Goal: Complete application form

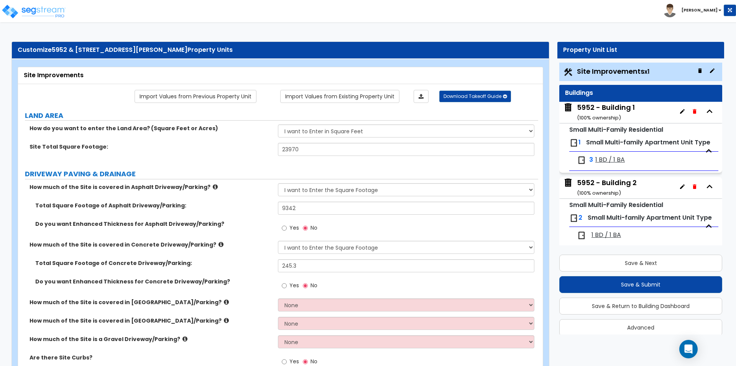
select select "2"
select select "4"
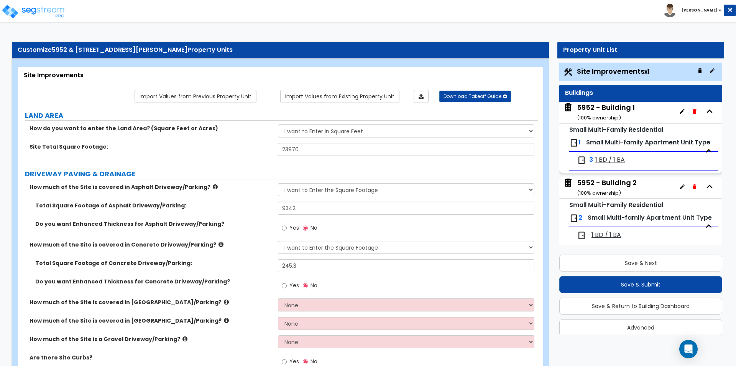
select select "2"
select select "1"
select select "4"
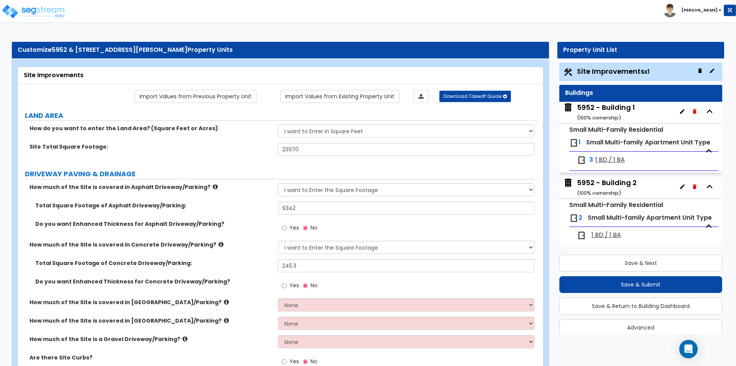
scroll to position [9, 0]
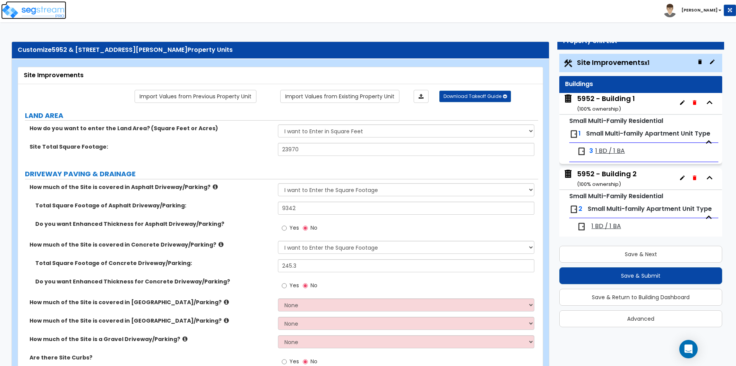
click at [62, 5] on img at bounding box center [33, 11] width 65 height 15
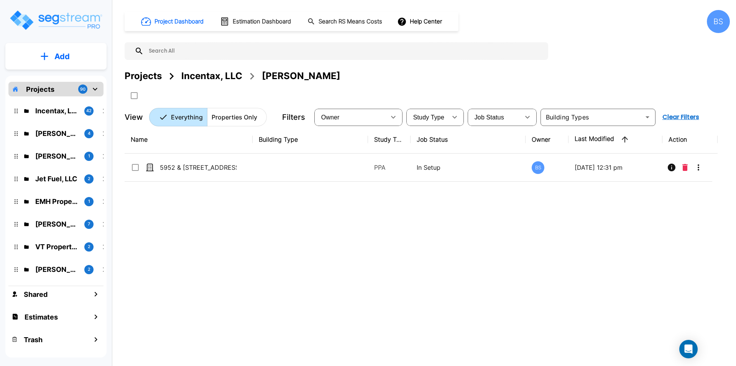
click at [140, 78] on div "Projects" at bounding box center [143, 76] width 37 height 14
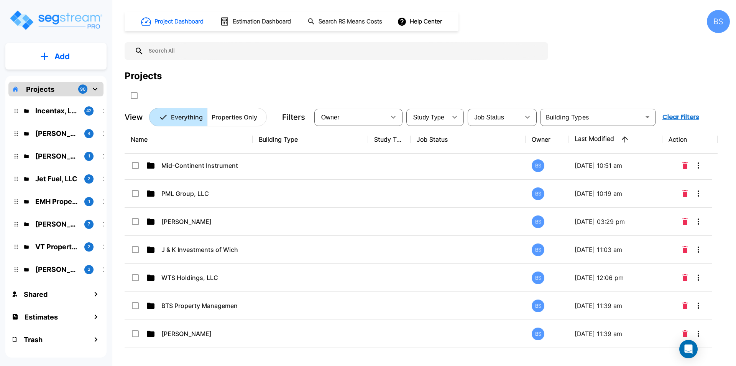
scroll to position [647, 0]
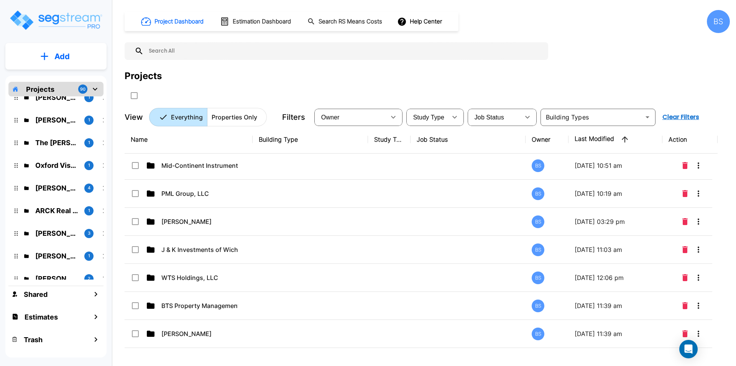
click at [252, 83] on div "Projects" at bounding box center [428, 85] width 606 height 33
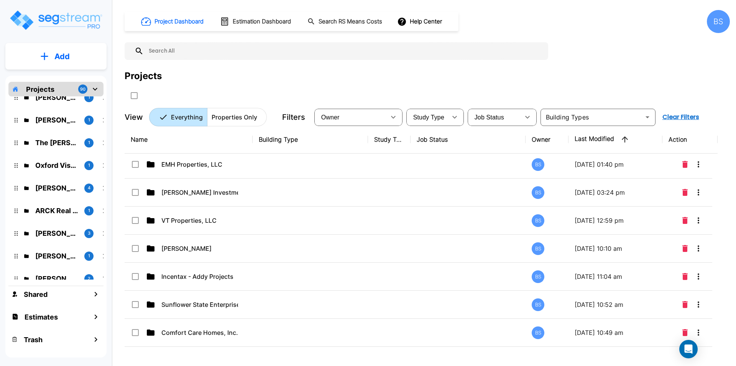
scroll to position [153, 0]
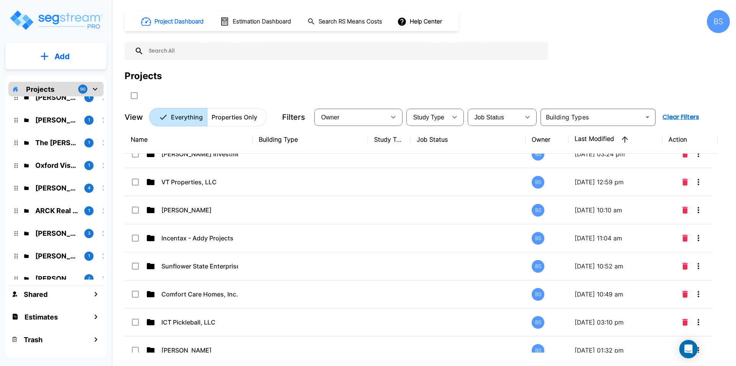
click at [258, 56] on input "text" at bounding box center [344, 51] width 401 height 18
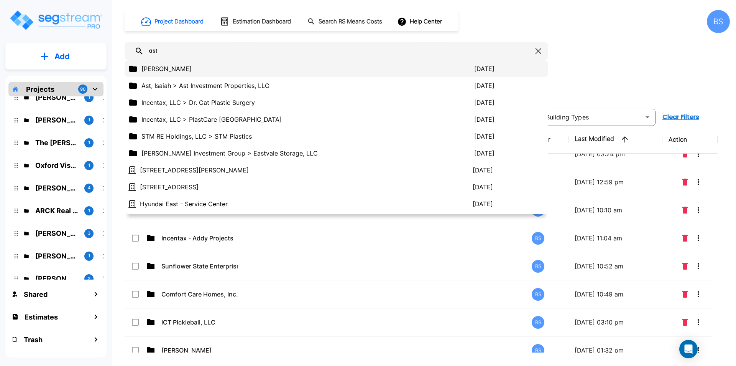
type input "ast"
click at [221, 71] on p "Ast, Isaiah" at bounding box center [308, 68] width 333 height 9
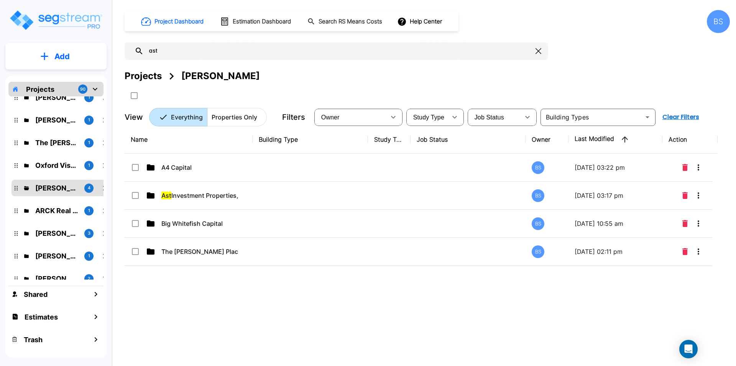
scroll to position [0, 0]
click at [252, 311] on div "Name Building Type Study Type Job Status Owner Last Modified Action A4 Capital …" at bounding box center [421, 238] width 593 height 227
click at [139, 80] on div "Projects" at bounding box center [143, 76] width 37 height 14
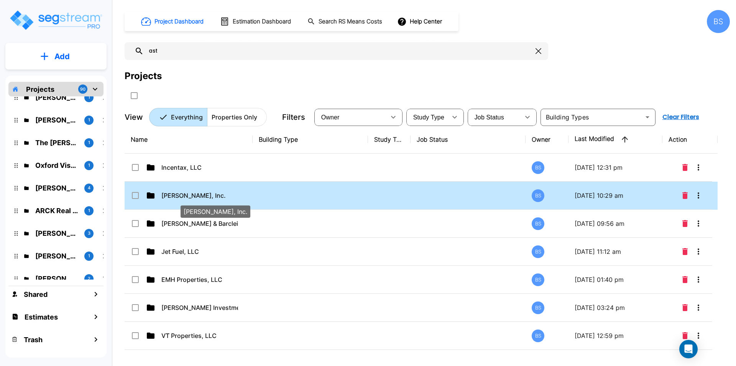
click at [211, 194] on p "Murfin, Inc." at bounding box center [199, 195] width 77 height 9
drag, startPoint x: 211, startPoint y: 194, endPoint x: 210, endPoint y: 199, distance: 5.0
click at [211, 201] on div "Name Building Type Study Type Job Status Owner Last Modified Action Incentax, L…" at bounding box center [421, 238] width 593 height 227
checkbox input "true"
click at [213, 193] on p "Murfin, Inc." at bounding box center [199, 195] width 77 height 9
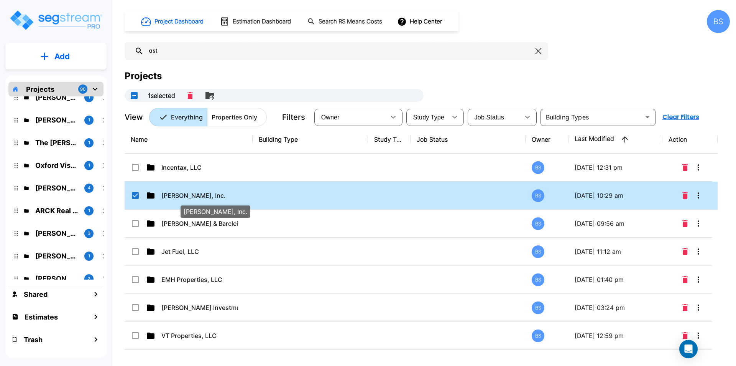
click at [213, 193] on p "Murfin, Inc." at bounding box center [199, 195] width 77 height 9
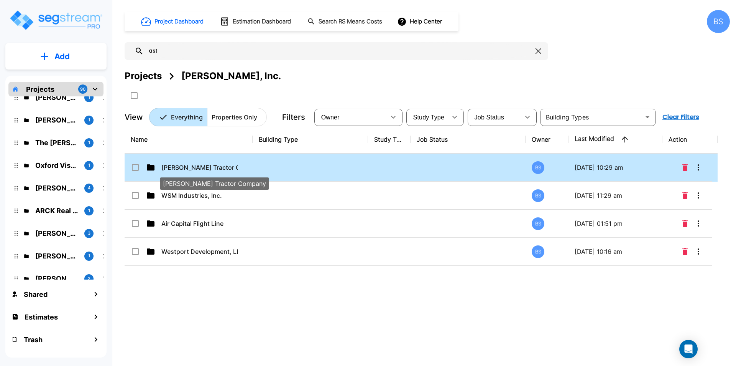
click at [201, 165] on span "Murphy Tractor Company" at bounding box center [212, 167] width 103 height 9
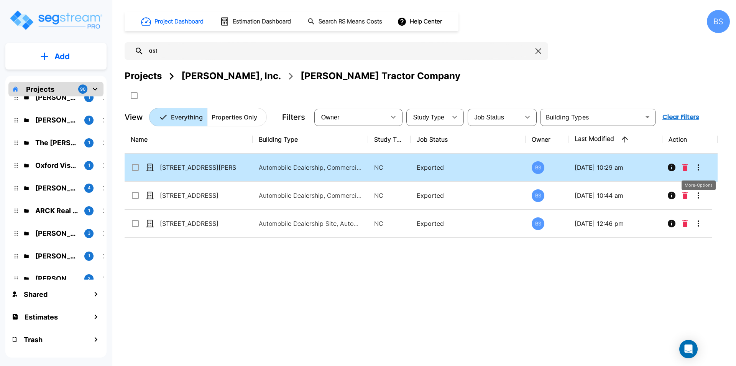
click at [698, 165] on icon "More-Options" at bounding box center [698, 167] width 9 height 9
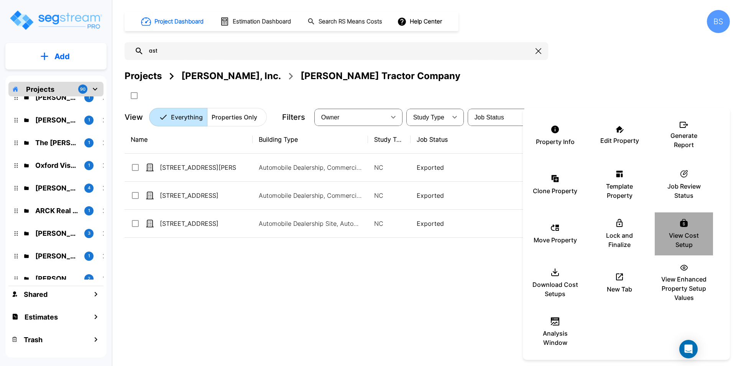
click at [677, 234] on p "View Cost Setup" at bounding box center [684, 240] width 46 height 18
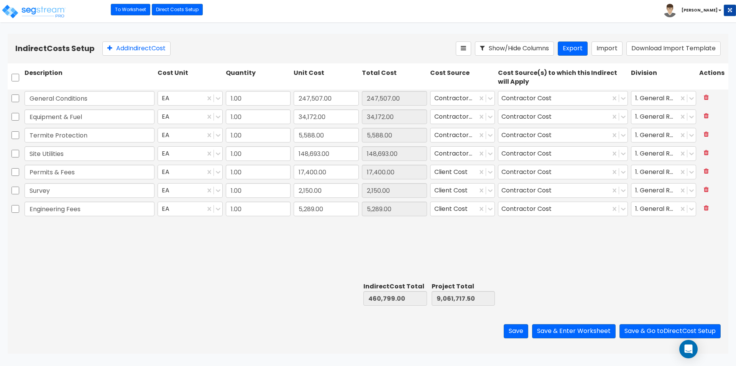
drag, startPoint x: 201, startPoint y: 246, endPoint x: 107, endPoint y: 135, distance: 145.4
click at [201, 246] on div "General Conditions EA 1.00 247,507.00 247,507.00 Contractor Cost Contractor Cos…" at bounding box center [368, 183] width 721 height 189
click at [139, 47] on button "Add Indirect Cost" at bounding box center [136, 48] width 68 height 14
click at [70, 229] on input "text" at bounding box center [90, 227] width 130 height 15
click at [61, 231] on input "text" at bounding box center [90, 227] width 130 height 15
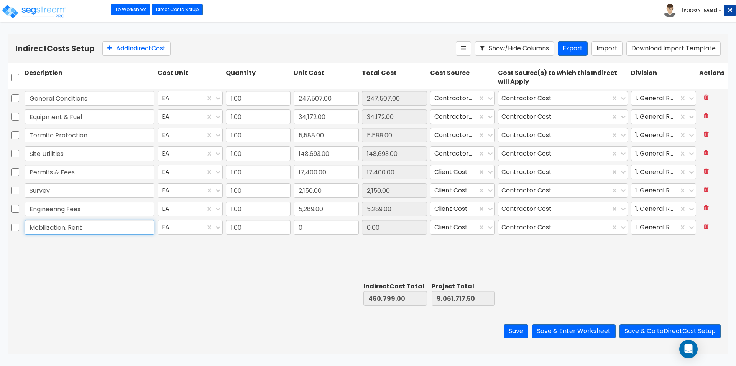
type input "Mobilization, Rent"
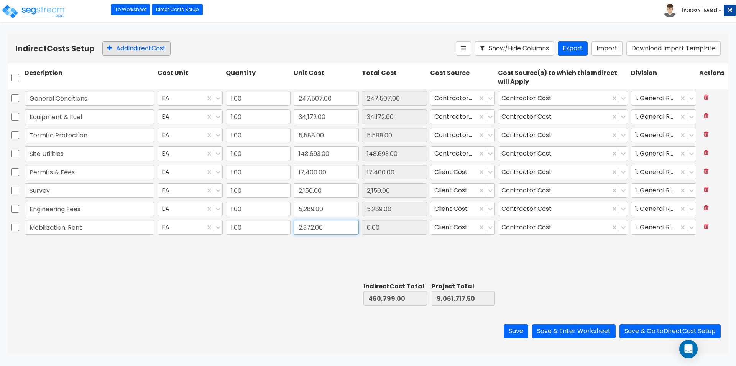
type input "2,372.06"
click at [147, 50] on button "Add Indirect Cost" at bounding box center [136, 48] width 68 height 14
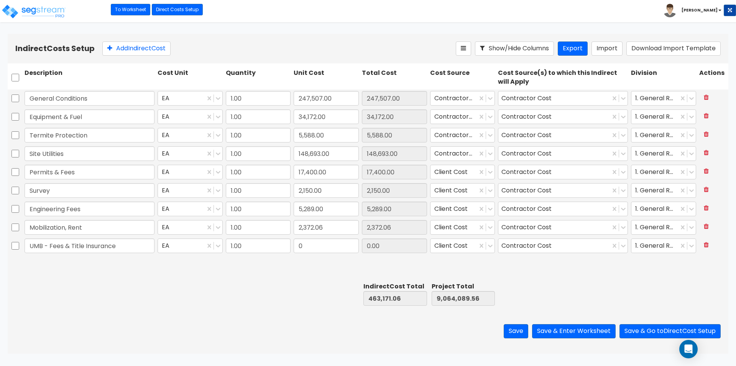
type input "UMB - Fees & Title Insurance"
click at [336, 245] on input "0" at bounding box center [326, 245] width 65 height 15
type input "20,984"
type input "20,984.00"
click at [278, 353] on html "Toggle navigation To Worksheet Indirect Costs Setup Direct Costs Setup Bruce x" at bounding box center [368, 176] width 736 height 353
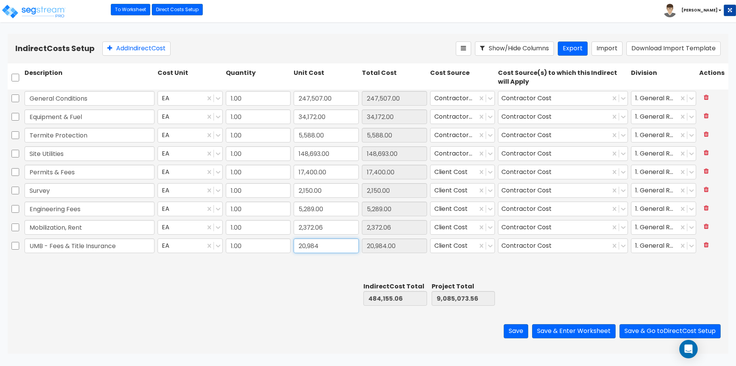
click at [339, 245] on input "20,984" at bounding box center [326, 245] width 65 height 15
type input "20,894"
type input "20,894.00"
click at [290, 316] on div "Save Save & Enter Worksheet Save & Go to Direct Cost Setup" at bounding box center [368, 330] width 721 height 45
click at [572, 331] on button "Save & Enter Worksheet" at bounding box center [574, 331] width 84 height 14
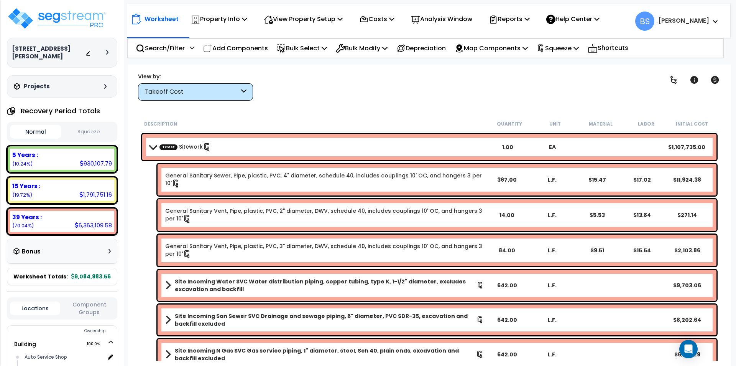
click at [88, 128] on button "Squeeze" at bounding box center [88, 131] width 51 height 13
click at [35, 129] on button "Normal" at bounding box center [35, 131] width 51 height 13
click at [92, 131] on button "Squeeze" at bounding box center [88, 131] width 51 height 13
click at [579, 49] on p "Squeeze" at bounding box center [558, 48] width 42 height 10
click at [486, 92] on div "Clear Filters" at bounding box center [456, 86] width 387 height 28
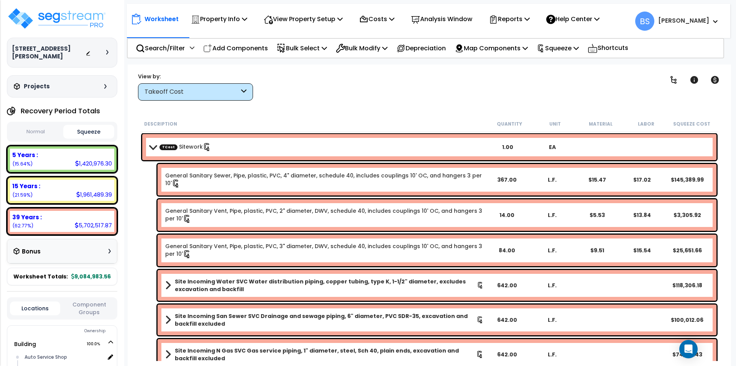
click at [40, 133] on button "Normal" at bounding box center [35, 131] width 51 height 13
click at [88, 132] on button "Squeeze" at bounding box center [88, 131] width 51 height 13
click at [525, 25] on div "Reports" at bounding box center [509, 19] width 41 height 18
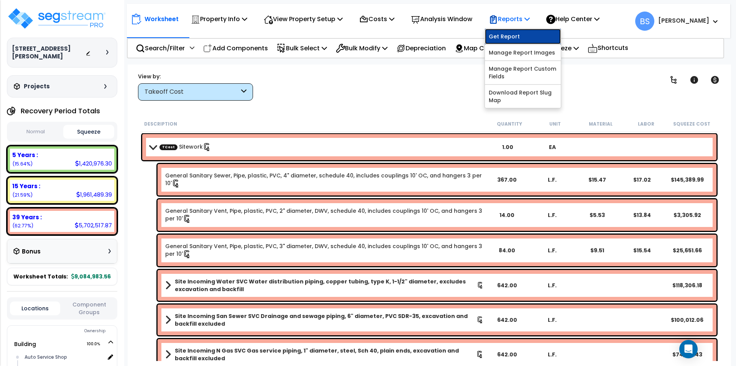
click at [522, 35] on link "Get Report" at bounding box center [523, 36] width 76 height 15
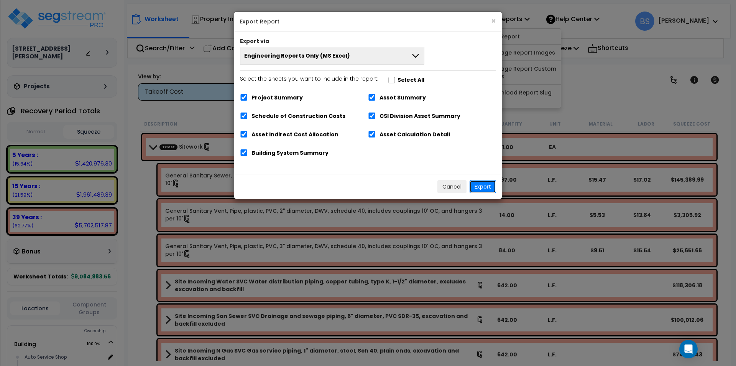
click at [479, 188] on button "Export" at bounding box center [483, 186] width 26 height 13
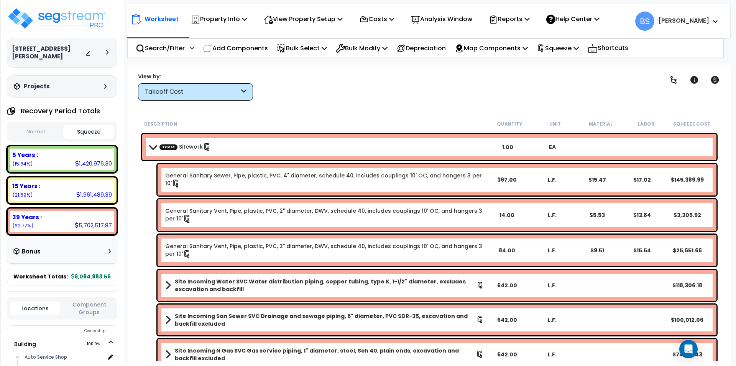
click at [384, 92] on div "Clear Filters" at bounding box center [456, 86] width 387 height 28
click at [107, 51] on icon at bounding box center [107, 52] width 2 height 5
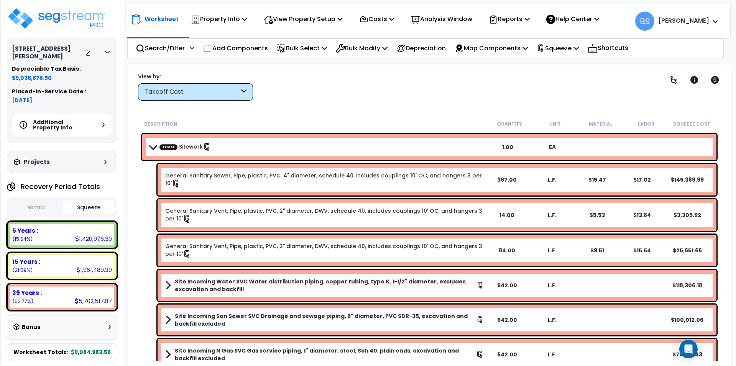
click at [107, 51] on icon at bounding box center [107, 52] width 5 height 2
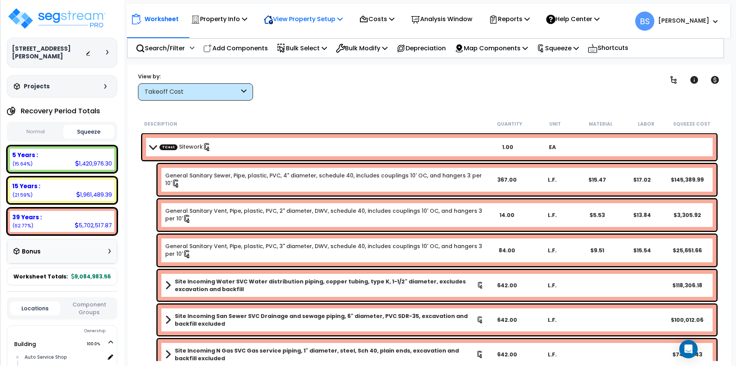
click at [247, 23] on p "View Property Setup" at bounding box center [219, 19] width 56 height 10
click at [298, 54] on link "View Questionnaire" at bounding box center [298, 52] width 76 height 15
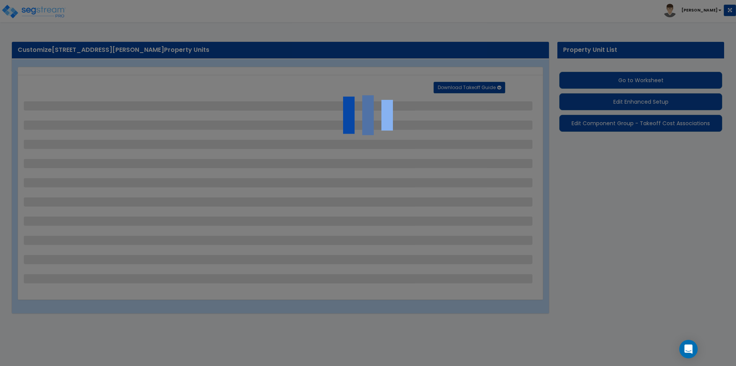
select select "2"
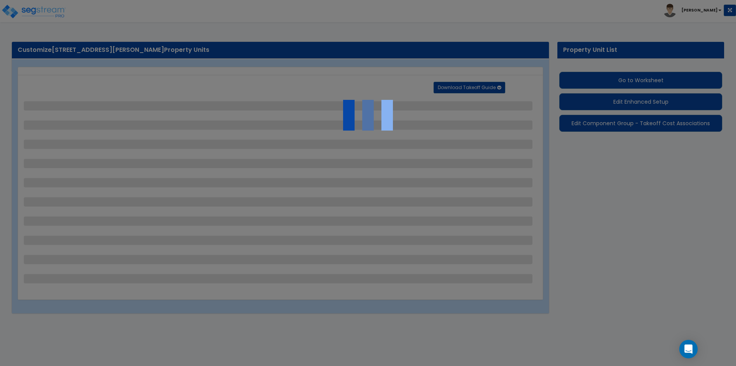
select select "1"
select select "2"
select select "1"
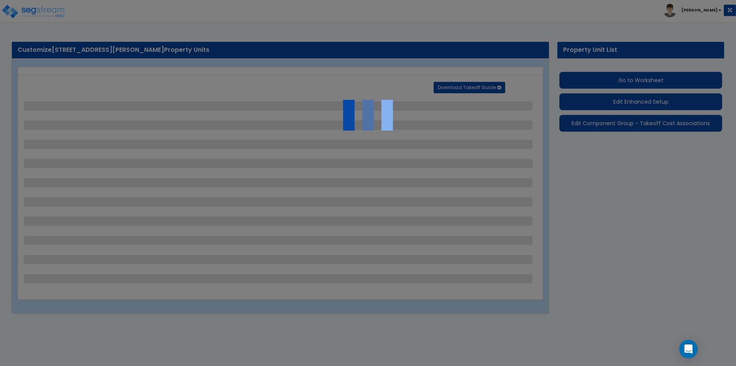
select select "4"
select select "1"
select select "3"
select select "2"
select select "1"
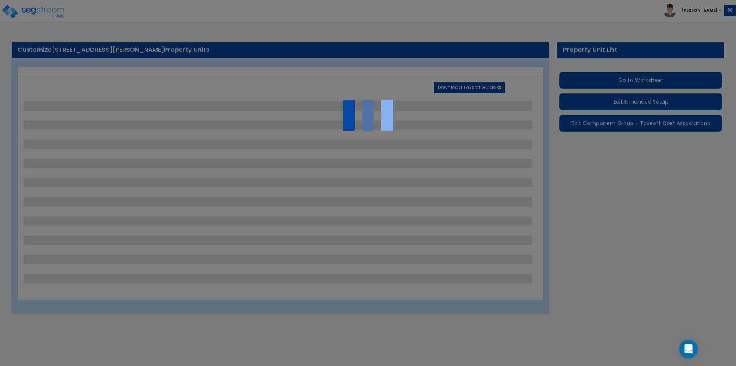
select select "1"
select select "2"
select select "1"
select select "3"
select select "2"
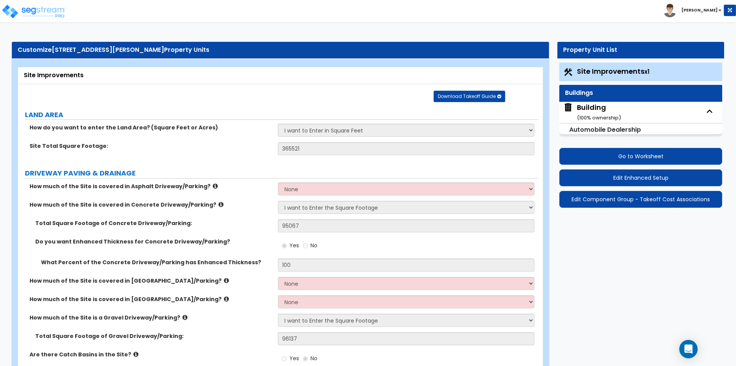
click at [580, 108] on div "Building ( 100 % ownership)" at bounding box center [599, 112] width 44 height 20
select select "4"
select select "2"
select select "3"
select select "11"
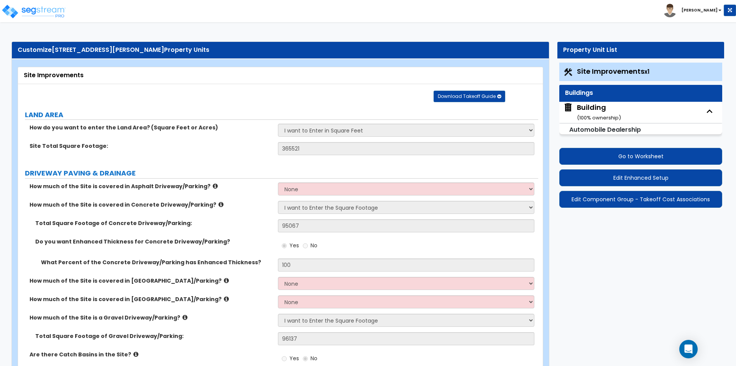
select select "3"
select select "2"
select select "1"
select select "3"
select select "2"
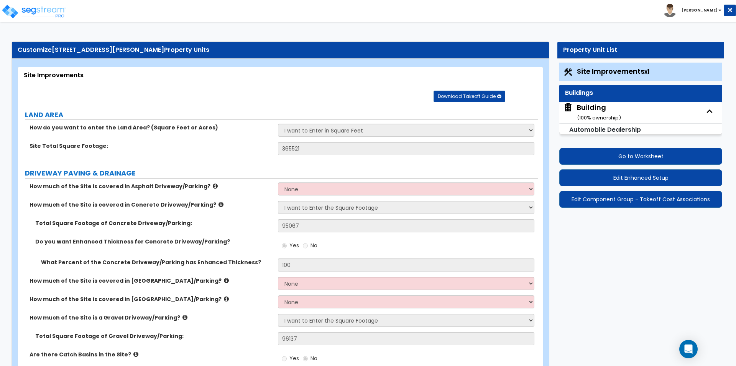
select select "4"
select select "3"
select select "2"
select select "1"
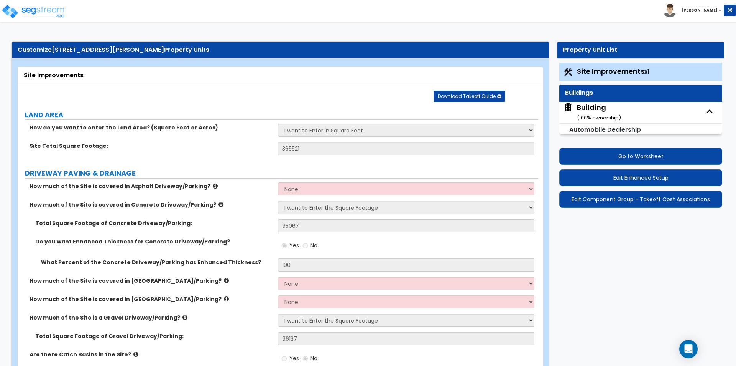
select select "3"
select select "1"
select select "2"
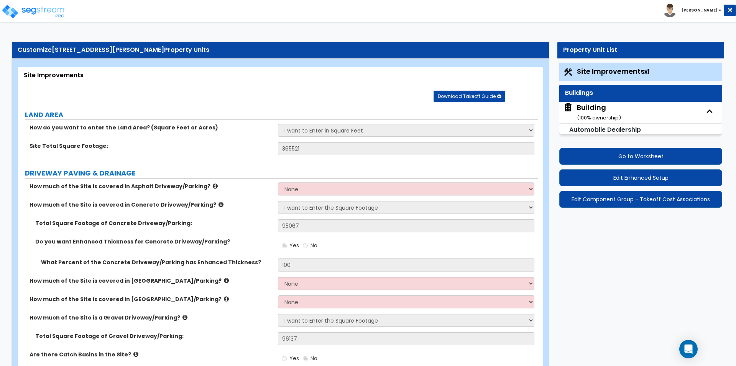
select select "2"
select select "1"
select select "7"
select select "1"
select select "2"
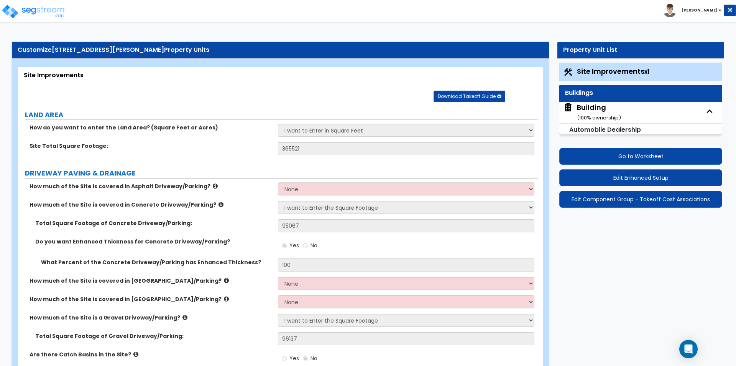
select select "2"
select select "1"
select select "2"
select select "1"
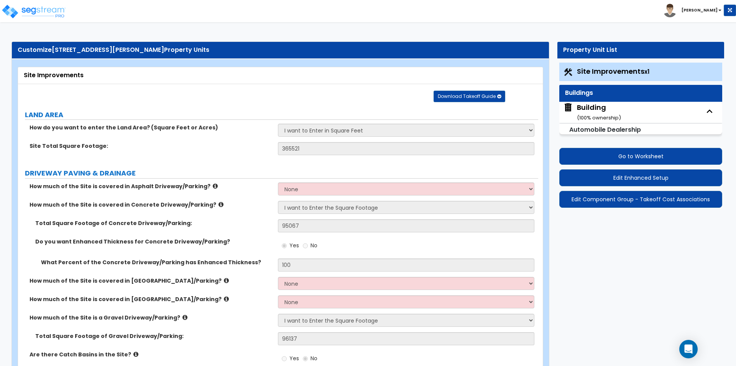
select select "1"
select select "3"
select select "4"
select select "1"
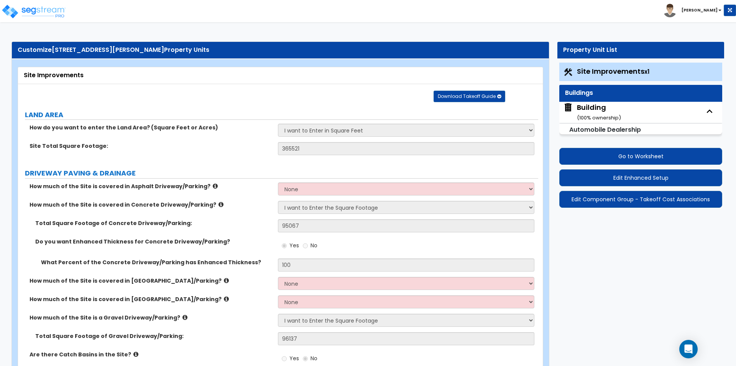
select select "3"
select select "1"
select select "3"
select select "4"
select select "3"
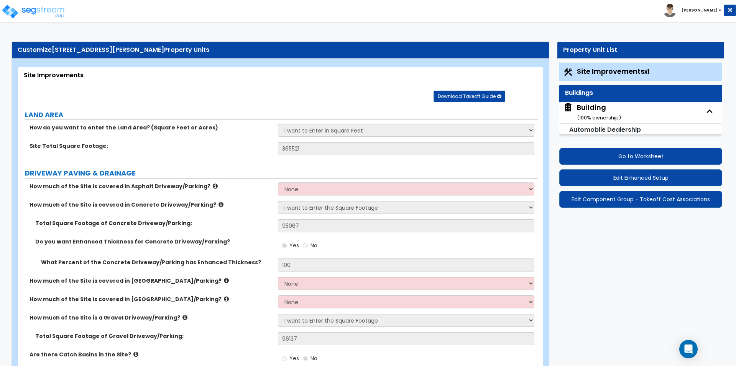
select select "1"
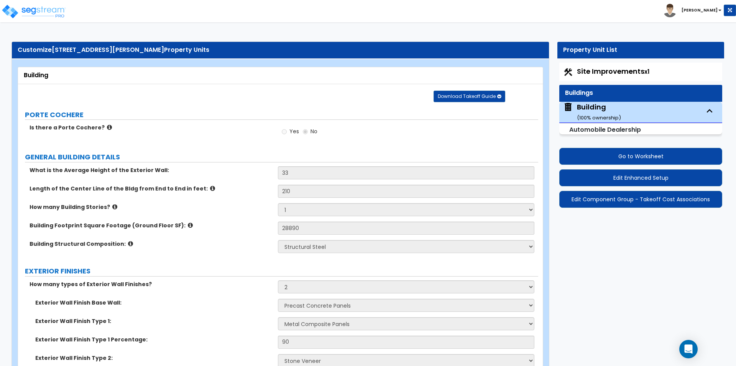
click at [593, 76] on span "Site Improvements x1" at bounding box center [613, 71] width 72 height 10
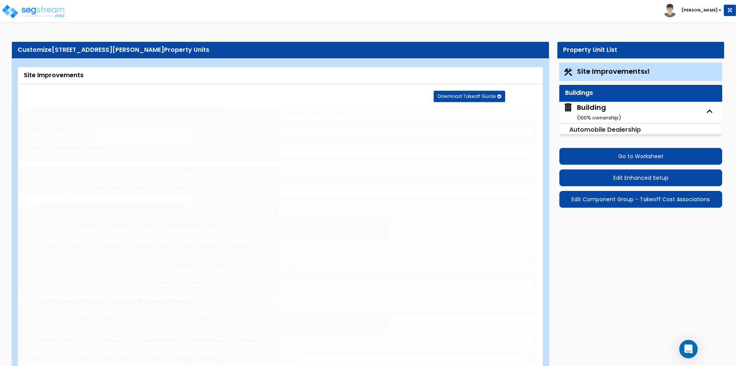
select select "2"
type input "365521"
select select "2"
type input "95067"
radio input "true"
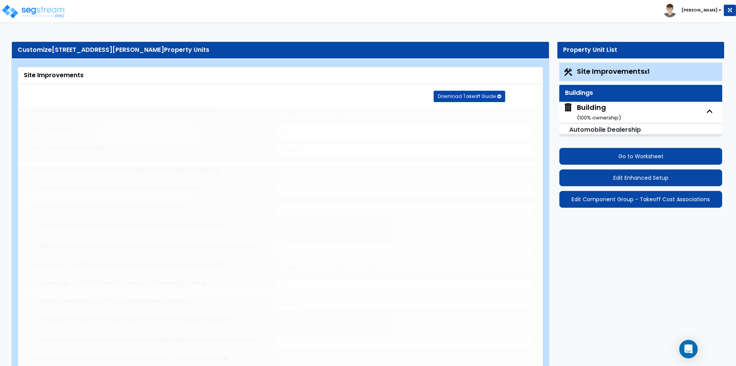
type input "100"
select select "2"
type input "96137"
radio input "true"
type input "27"
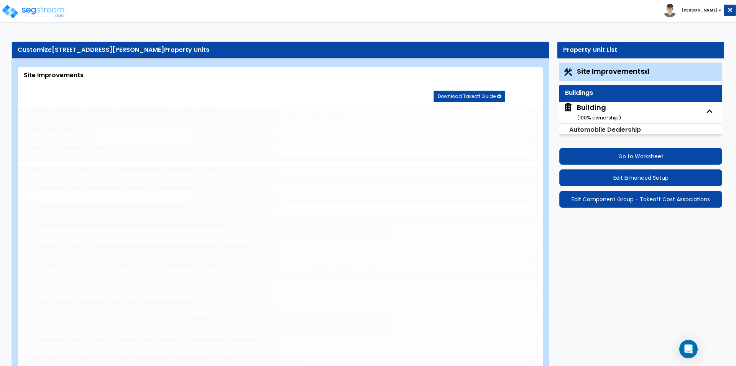
radio input "true"
select select "2"
radio input "true"
select select "2"
select select "1"
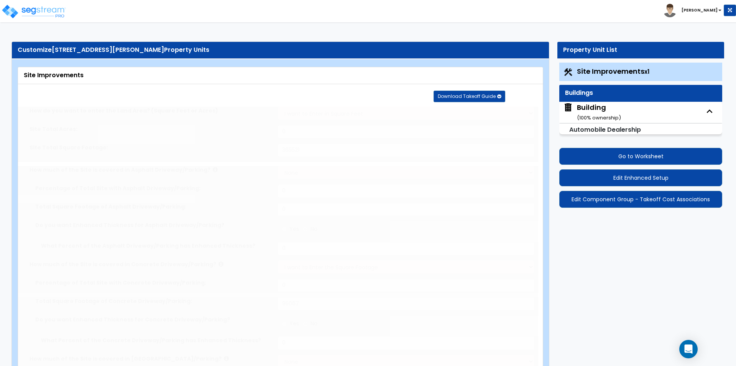
type input "1"
type input "2"
radio input "true"
type input "2"
radio input "true"
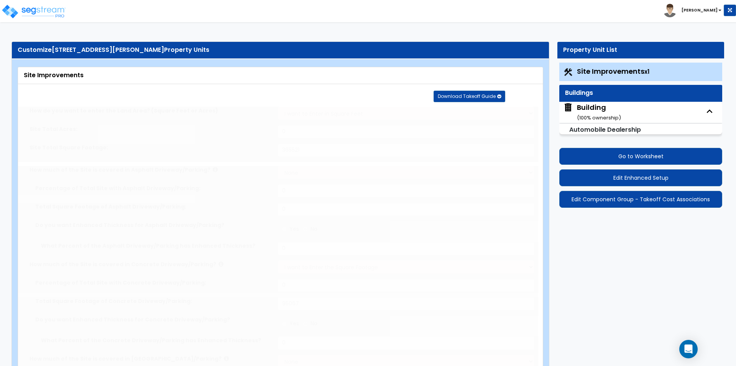
select select "1"
type input "37"
radio input "true"
select select "2"
type input "625.7"
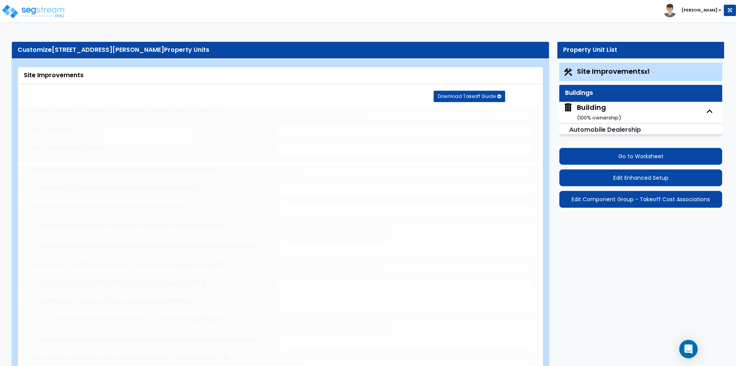
select select "1"
radio input "true"
type input "44"
radio input "true"
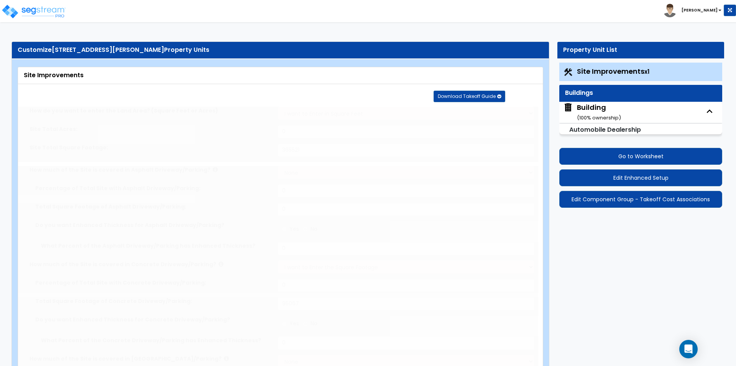
type input "4208"
radio input "true"
select select "4"
type input "1430"
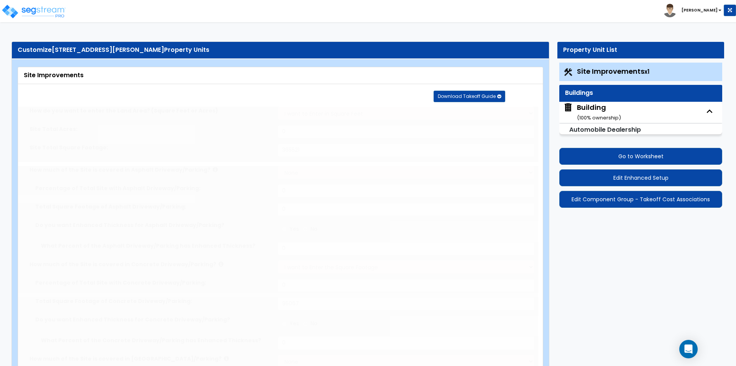
radio input "true"
select select "1"
select select "3"
type input "2"
radio input "true"
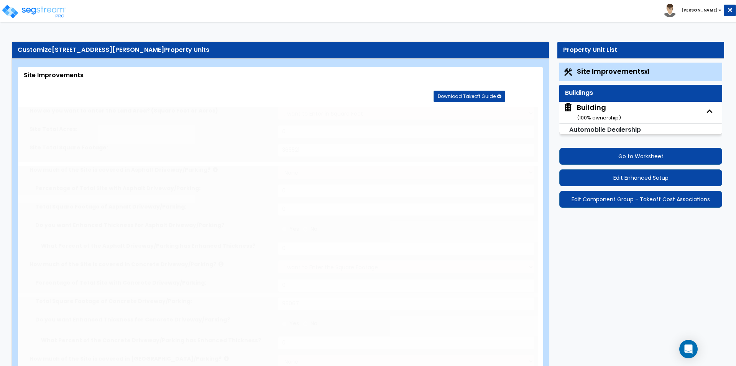
radio input "true"
type input "3"
select select "2"
type input "53250"
radio input "true"
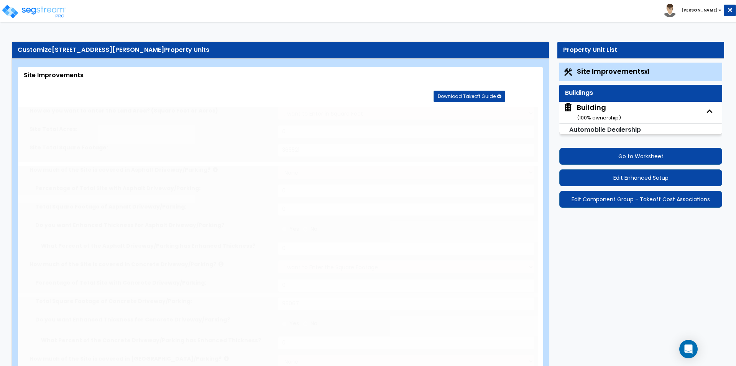
select select "1"
radio input "true"
select select "2"
type input "6"
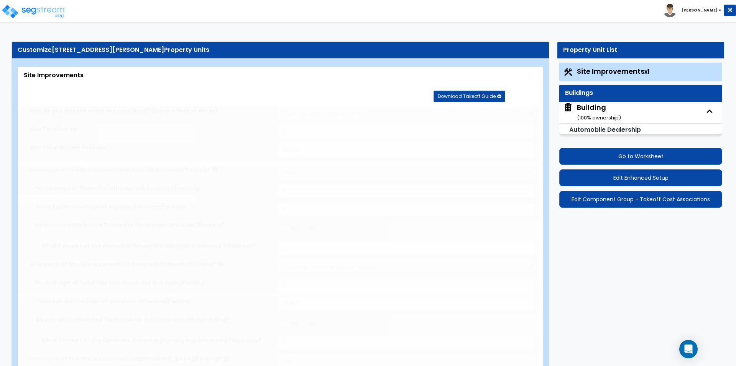
radio input "true"
select select "1"
type input "1"
type input "609"
type input "6"
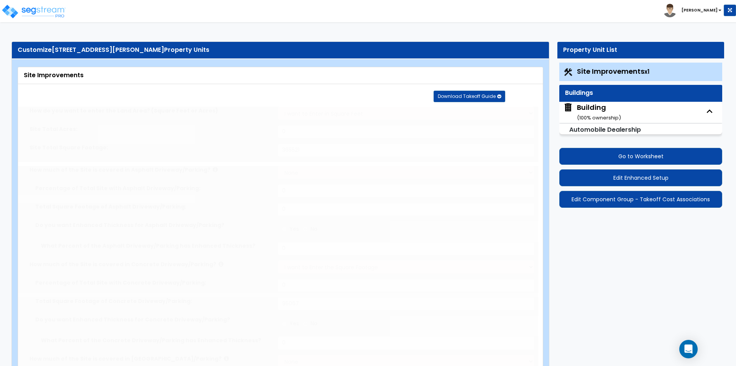
select select "3"
select select "2"
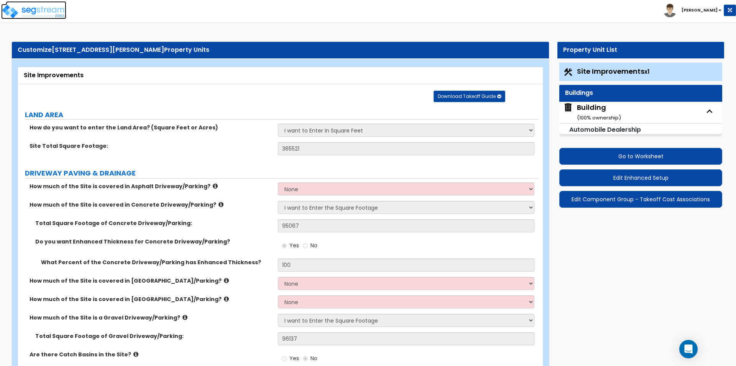
click at [50, 15] on img at bounding box center [33, 11] width 65 height 15
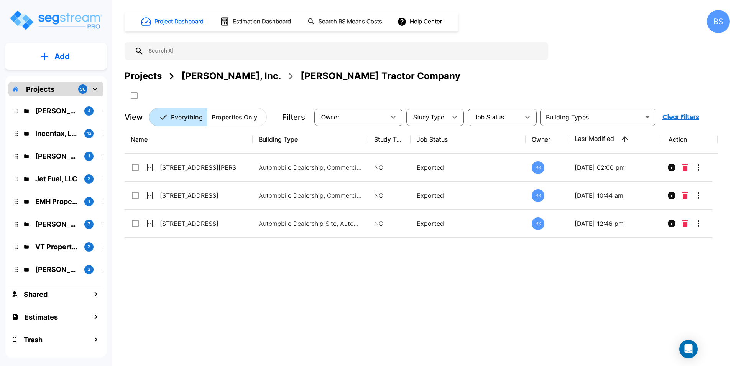
click at [143, 74] on div "Projects" at bounding box center [143, 76] width 37 height 14
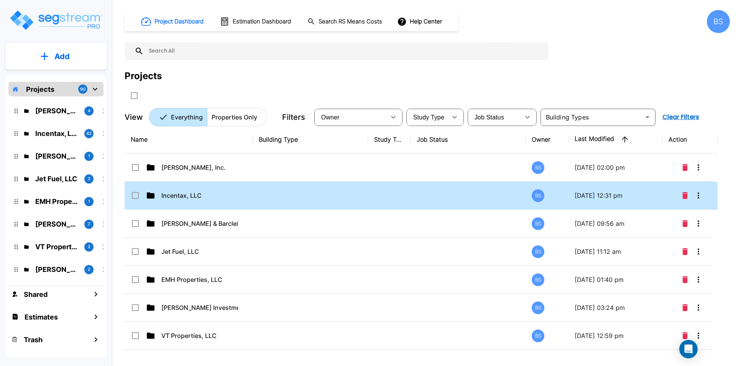
click at [196, 203] on td "Incentax, LLC" at bounding box center [189, 195] width 128 height 28
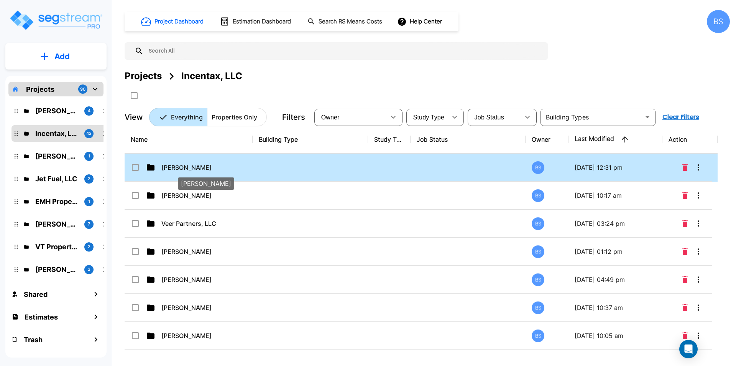
click at [188, 168] on p "Mike Harooni" at bounding box center [199, 167] width 77 height 9
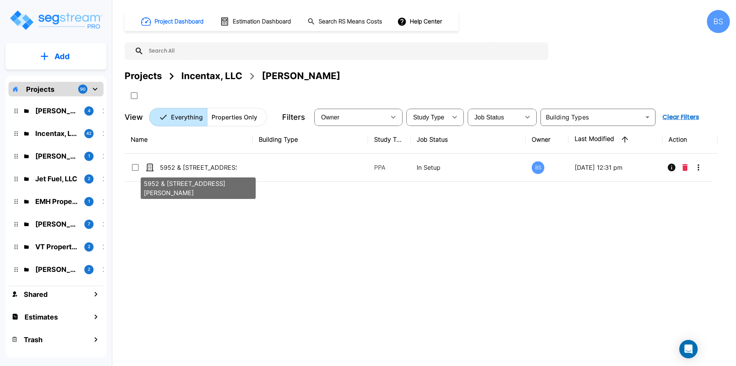
click at [188, 168] on p "5952 & [STREET_ADDRESS][PERSON_NAME]" at bounding box center [198, 167] width 77 height 9
checkbox input "true"
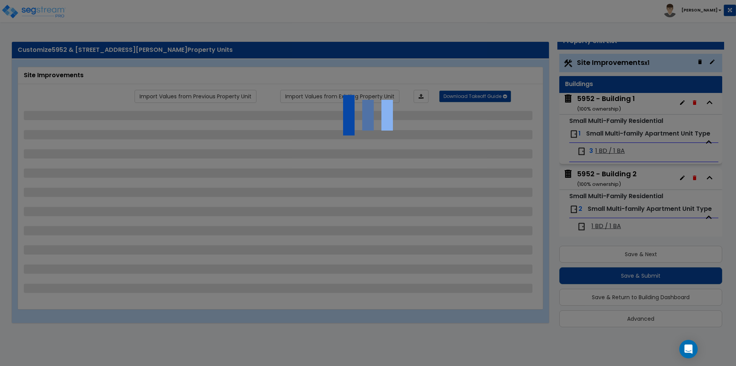
select select "2"
select select "4"
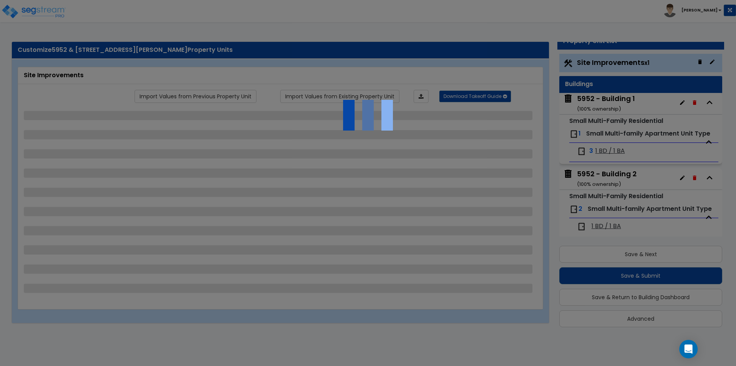
select select "2"
select select "1"
select select "4"
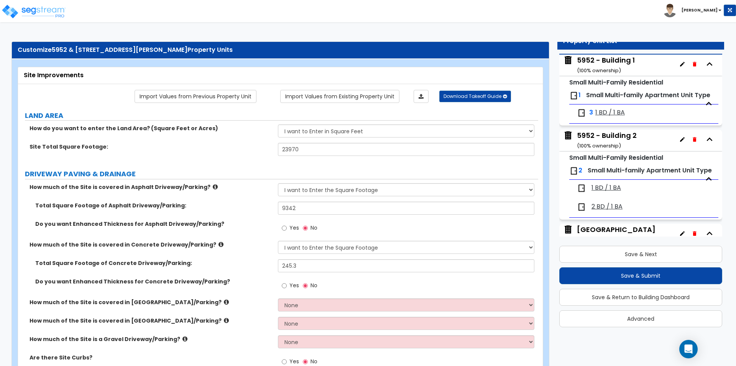
click at [617, 135] on div "5952 - Building 2 ( 100 % ownership)" at bounding box center [607, 140] width 60 height 20
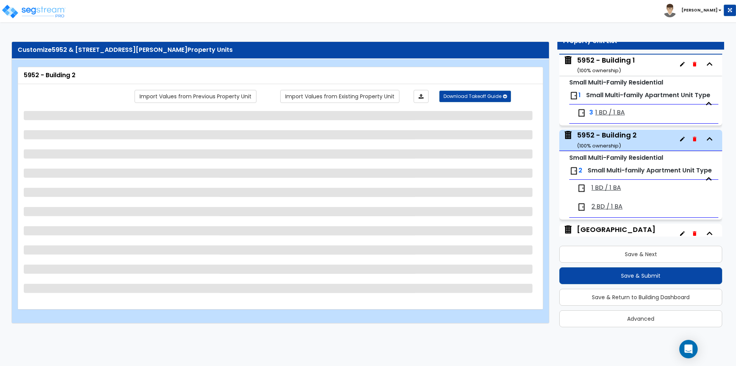
scroll to position [114, 0]
